Goal: Information Seeking & Learning: Learn about a topic

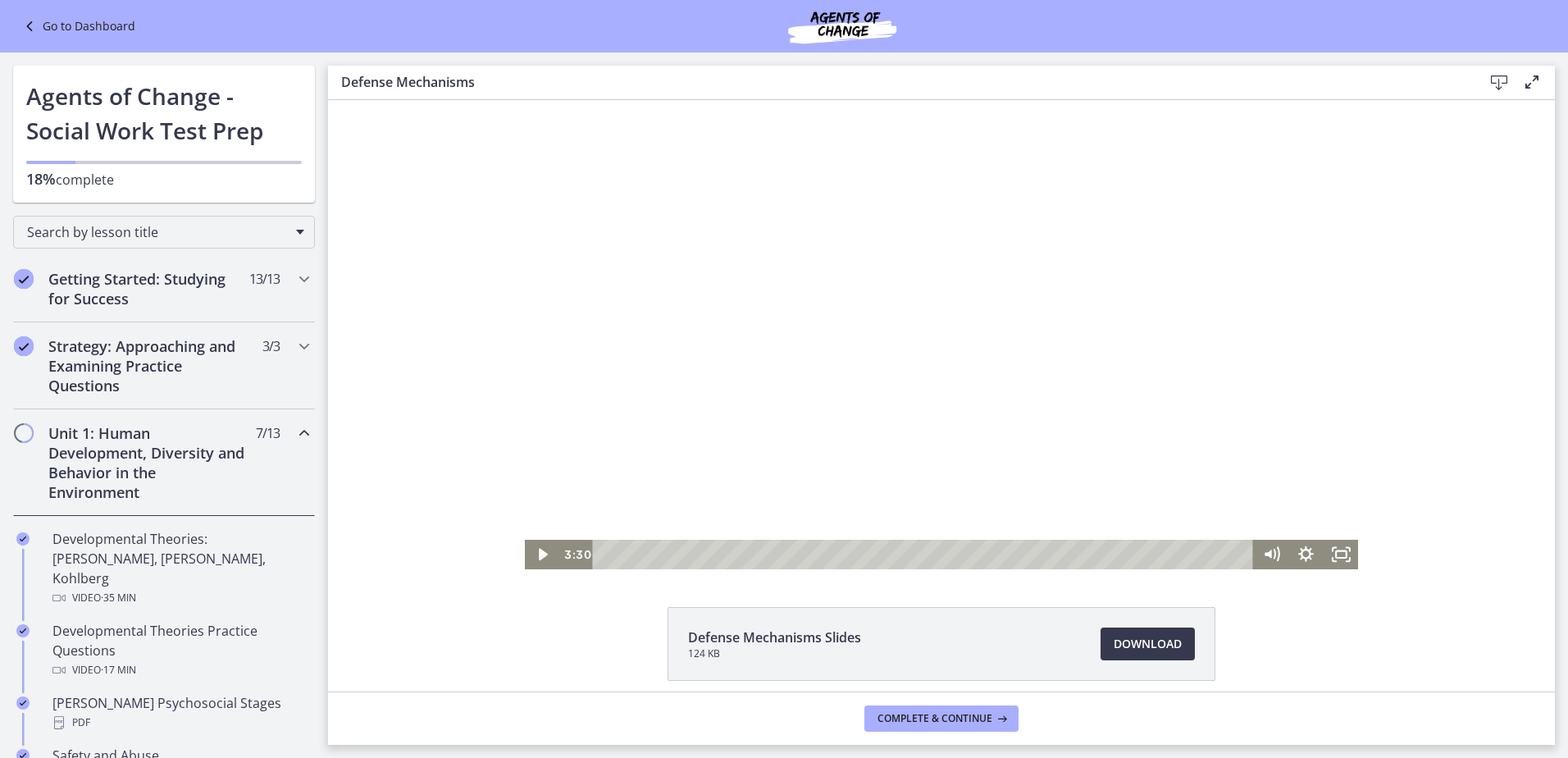
click at [748, 399] on div at bounding box center [942, 334] width 835 height 469
click at [616, 234] on div at bounding box center [942, 334] width 835 height 469
click at [880, 411] on div at bounding box center [942, 334] width 835 height 469
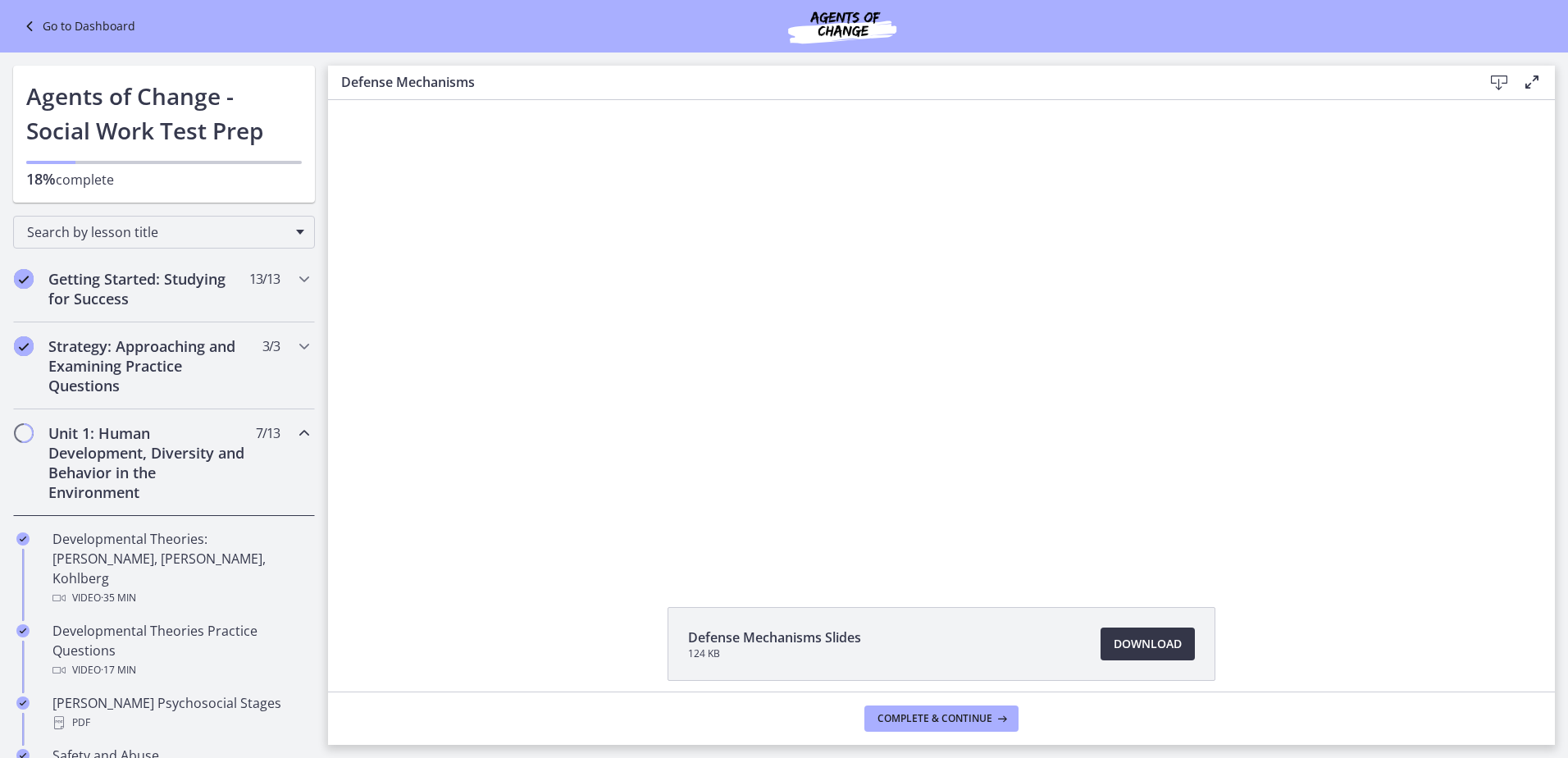
click at [1155, 640] on span "Download Opens in a new window" at bounding box center [1147, 644] width 68 height 20
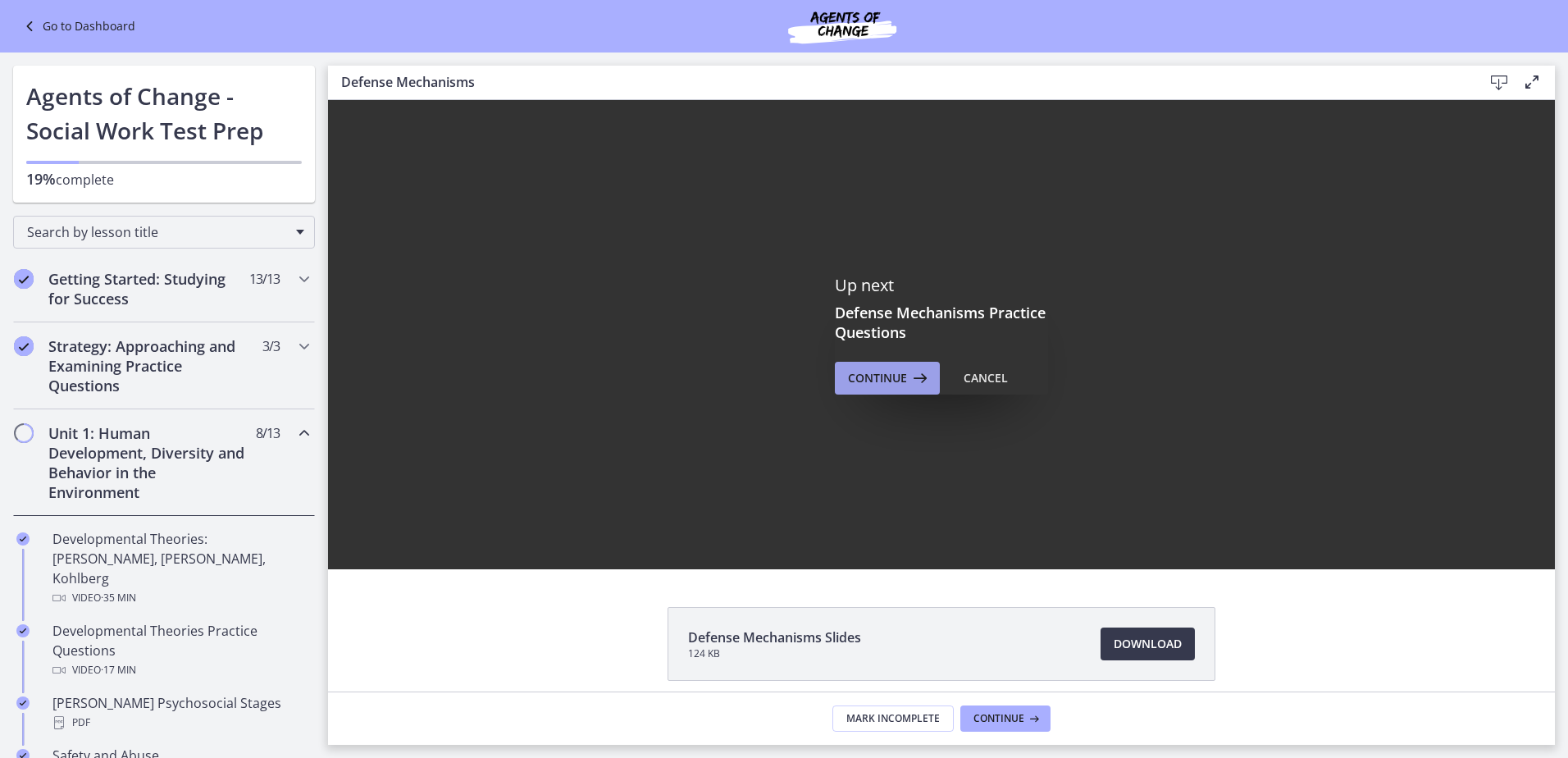
click at [884, 375] on span "Continue" at bounding box center [877, 378] width 59 height 20
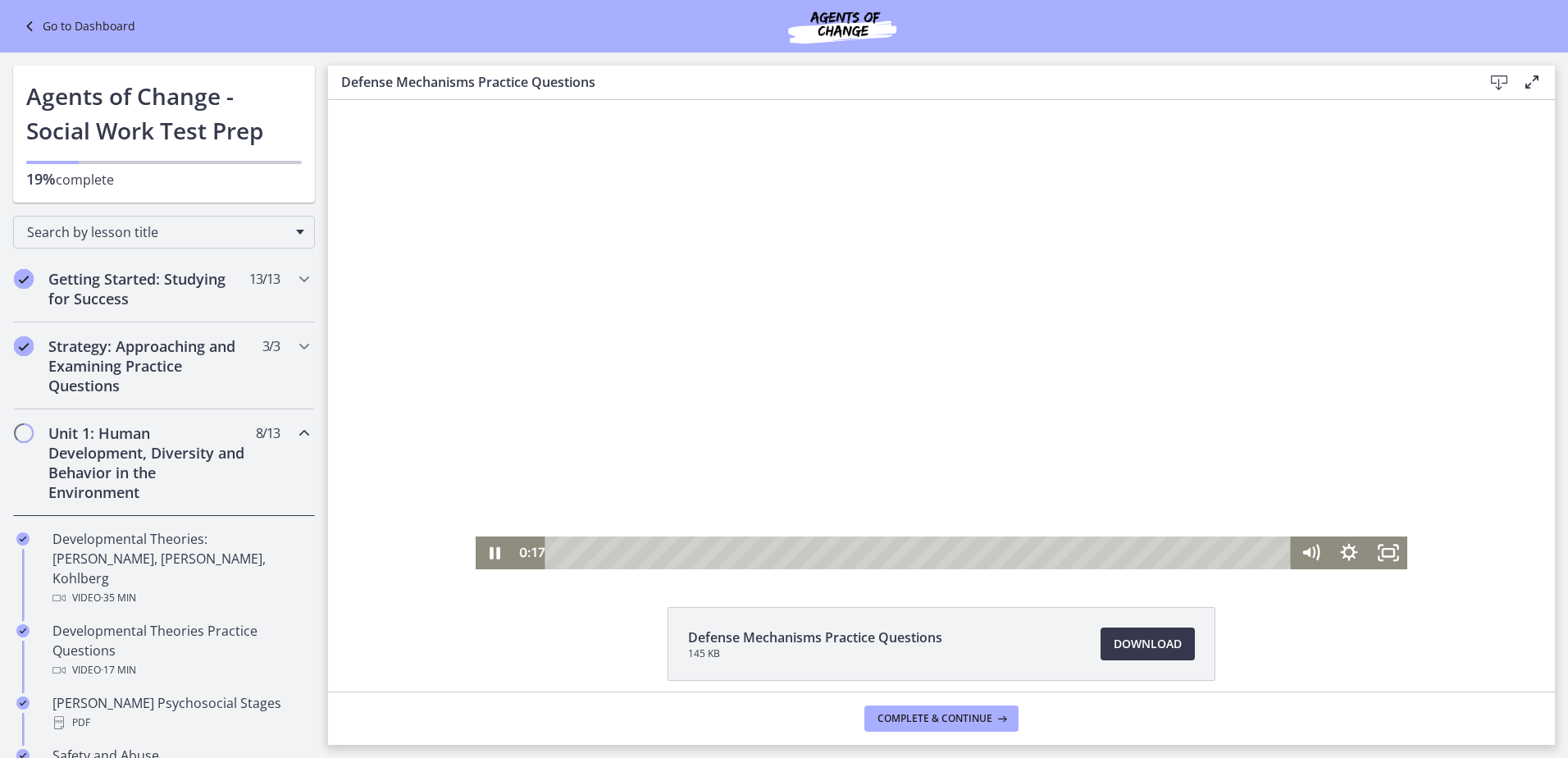
click at [894, 383] on div at bounding box center [942, 334] width 933 height 469
click at [481, 544] on icon "Play Video" at bounding box center [496, 552] width 46 height 39
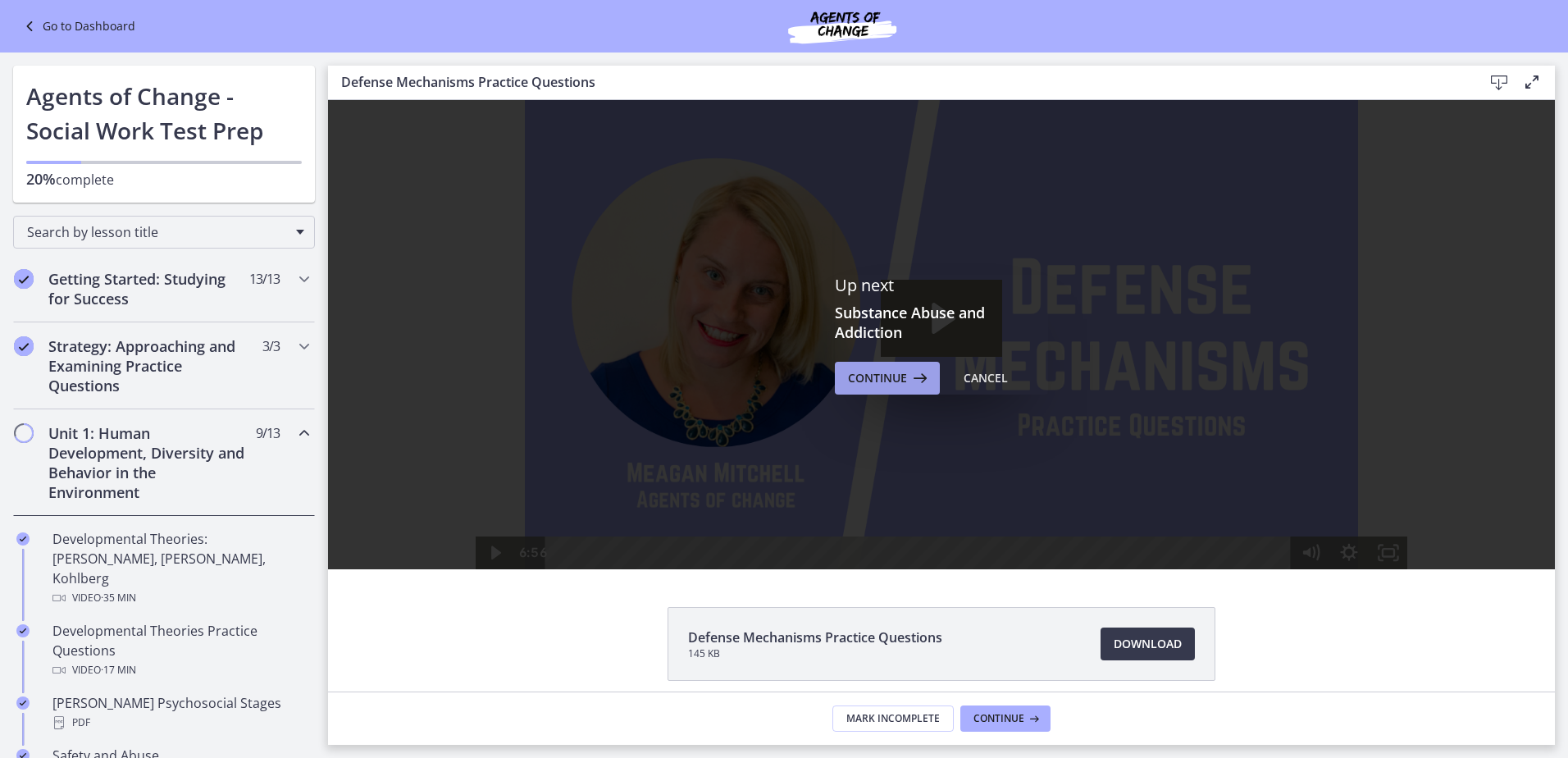
click at [882, 376] on span "Continue" at bounding box center [877, 378] width 59 height 20
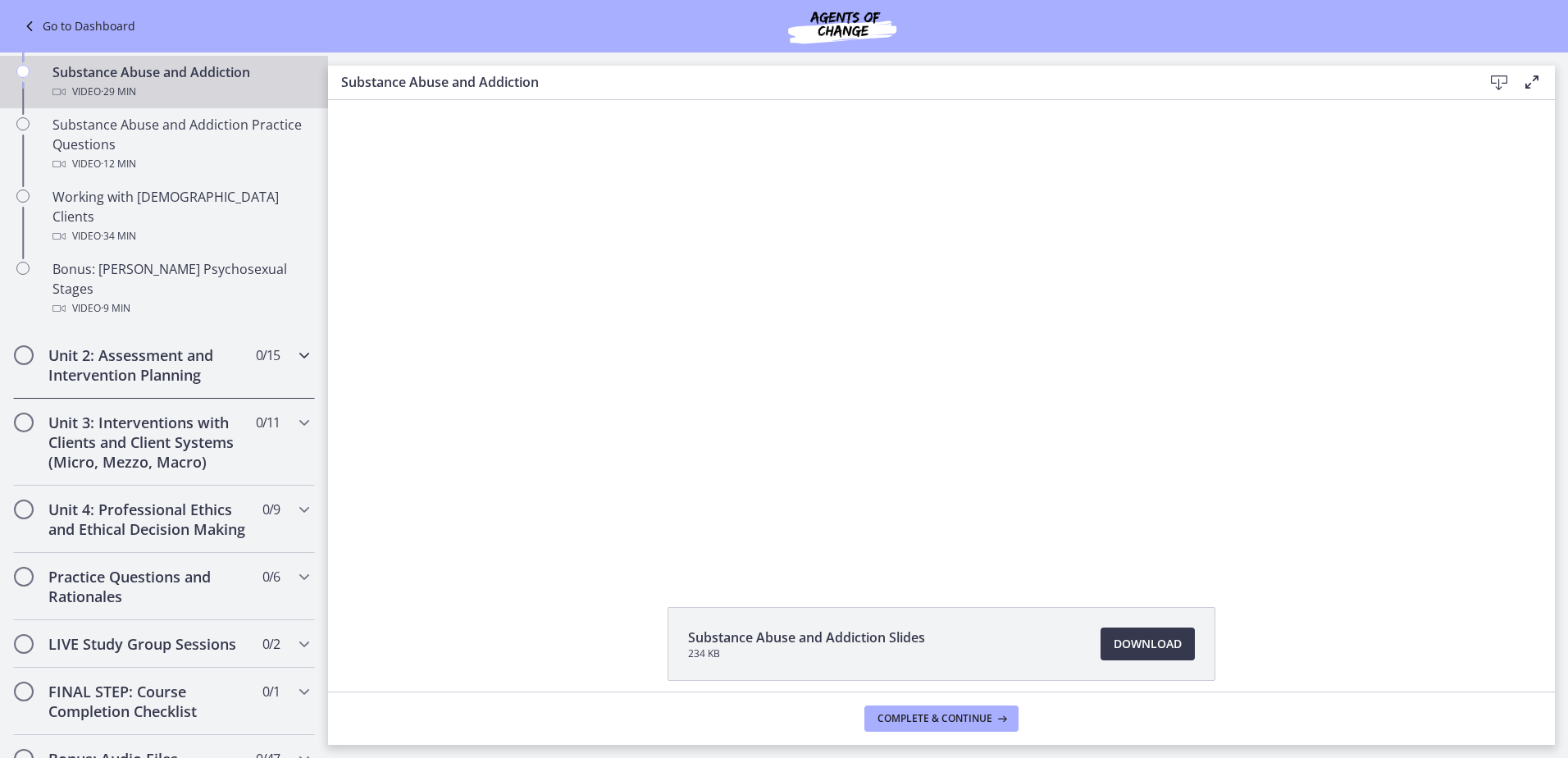
scroll to position [936, 0]
